Goal: Task Accomplishment & Management: Use online tool/utility

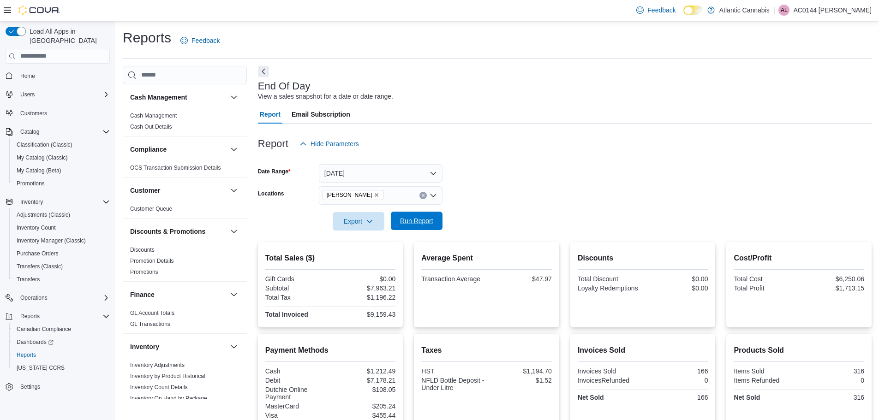
click at [415, 229] on span "Run Report" at bounding box center [416, 221] width 41 height 18
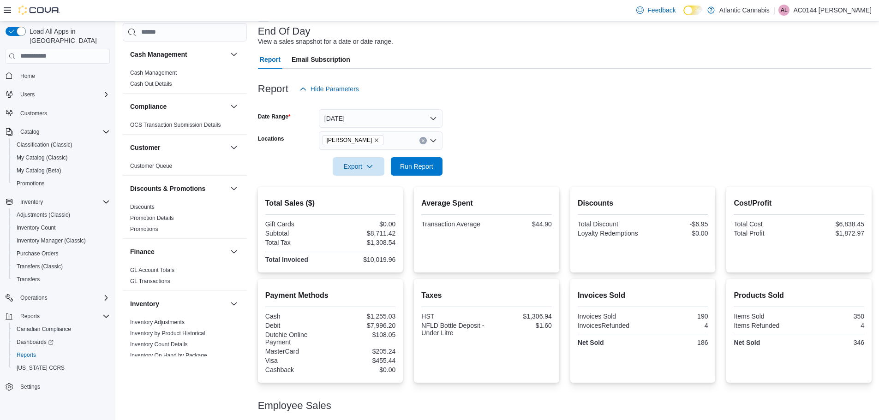
scroll to position [51, 0]
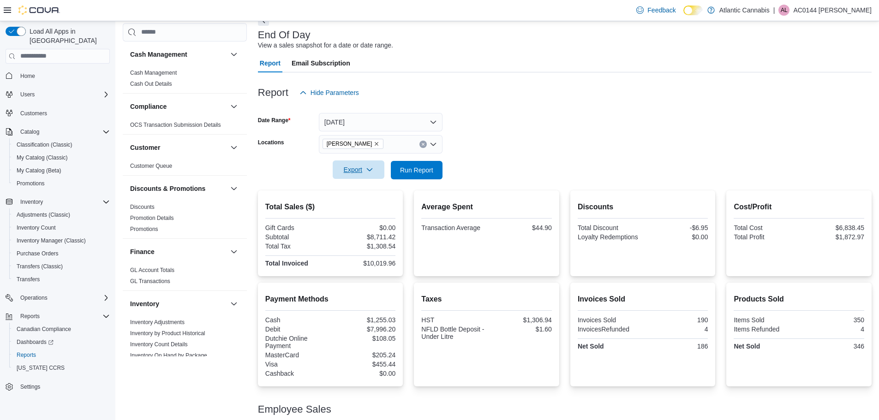
click at [372, 170] on icon "button" at bounding box center [369, 169] width 7 height 7
click at [364, 209] on span "Export to Pdf" at bounding box center [360, 206] width 42 height 7
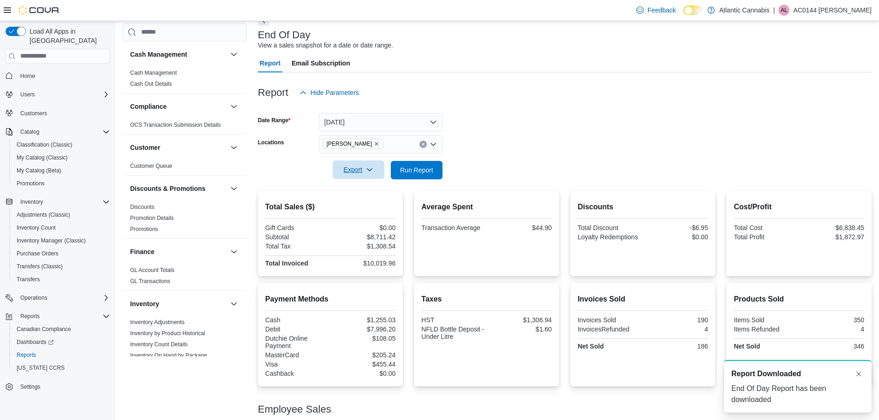
scroll to position [0, 0]
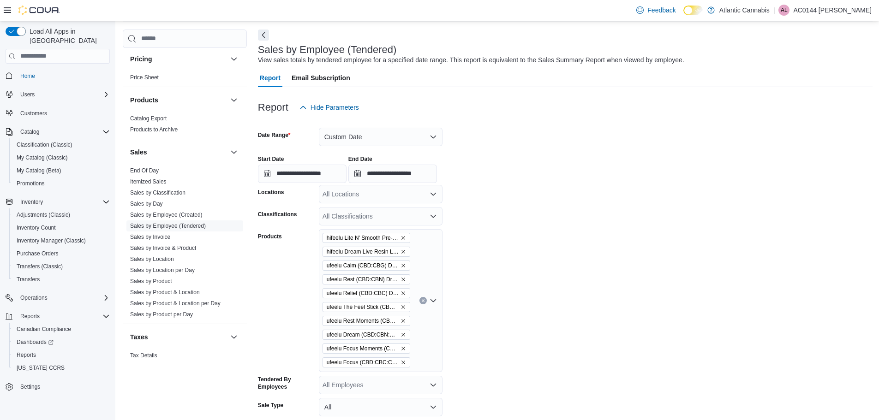
scroll to position [231, 0]
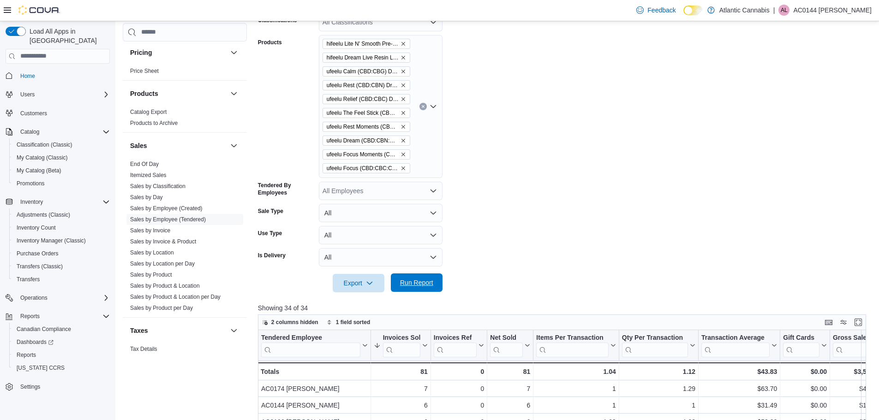
click at [405, 277] on span "Run Report" at bounding box center [416, 283] width 41 height 18
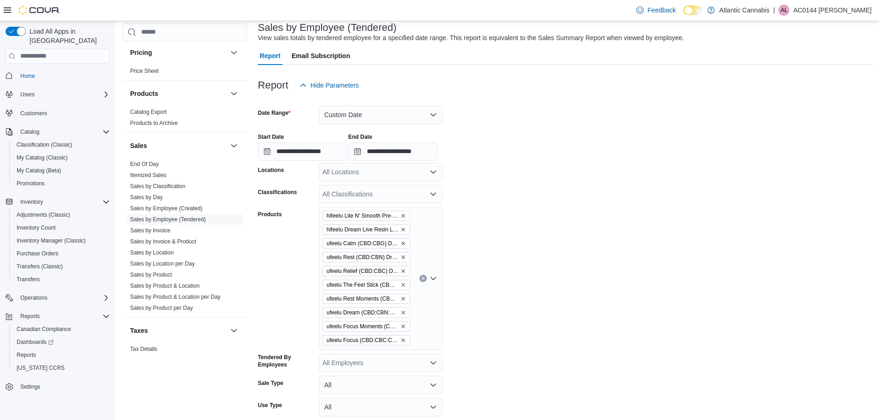
scroll to position [46, 0]
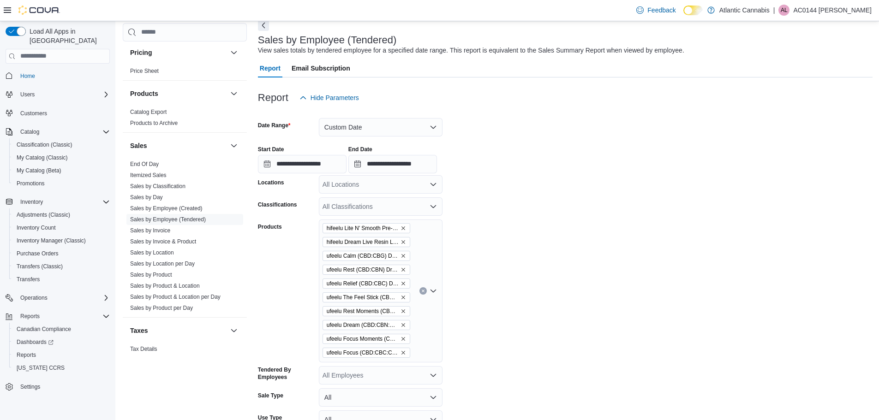
click at [856, 12] on p "AC0144 [PERSON_NAME]" at bounding box center [832, 10] width 78 height 11
click at [816, 95] on span "Sign Out" at bounding box center [812, 89] width 25 height 9
